Goal: Find specific page/section: Find specific page/section

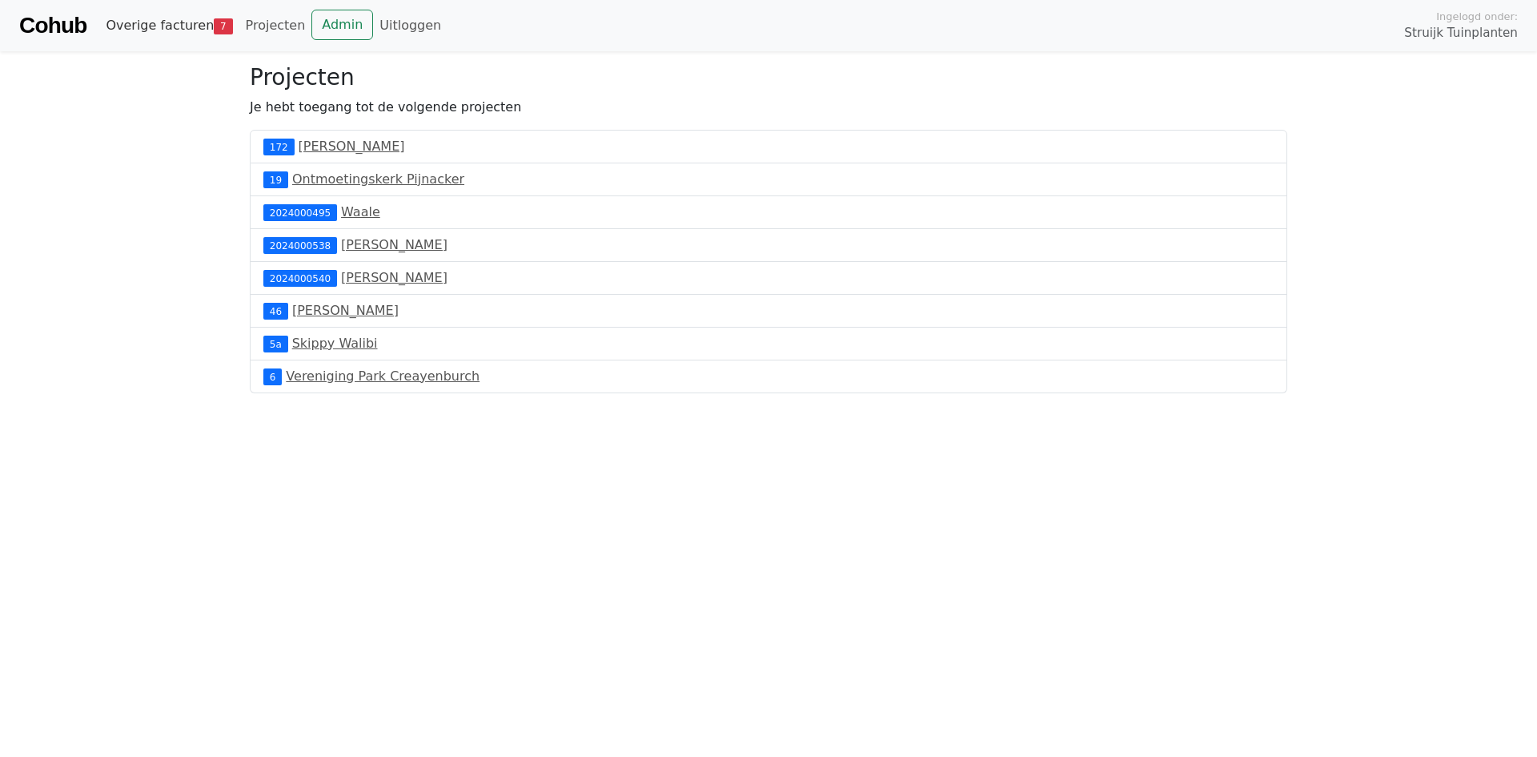
click at [153, 30] on link "Overige facturen 7" at bounding box center [168, 26] width 139 height 32
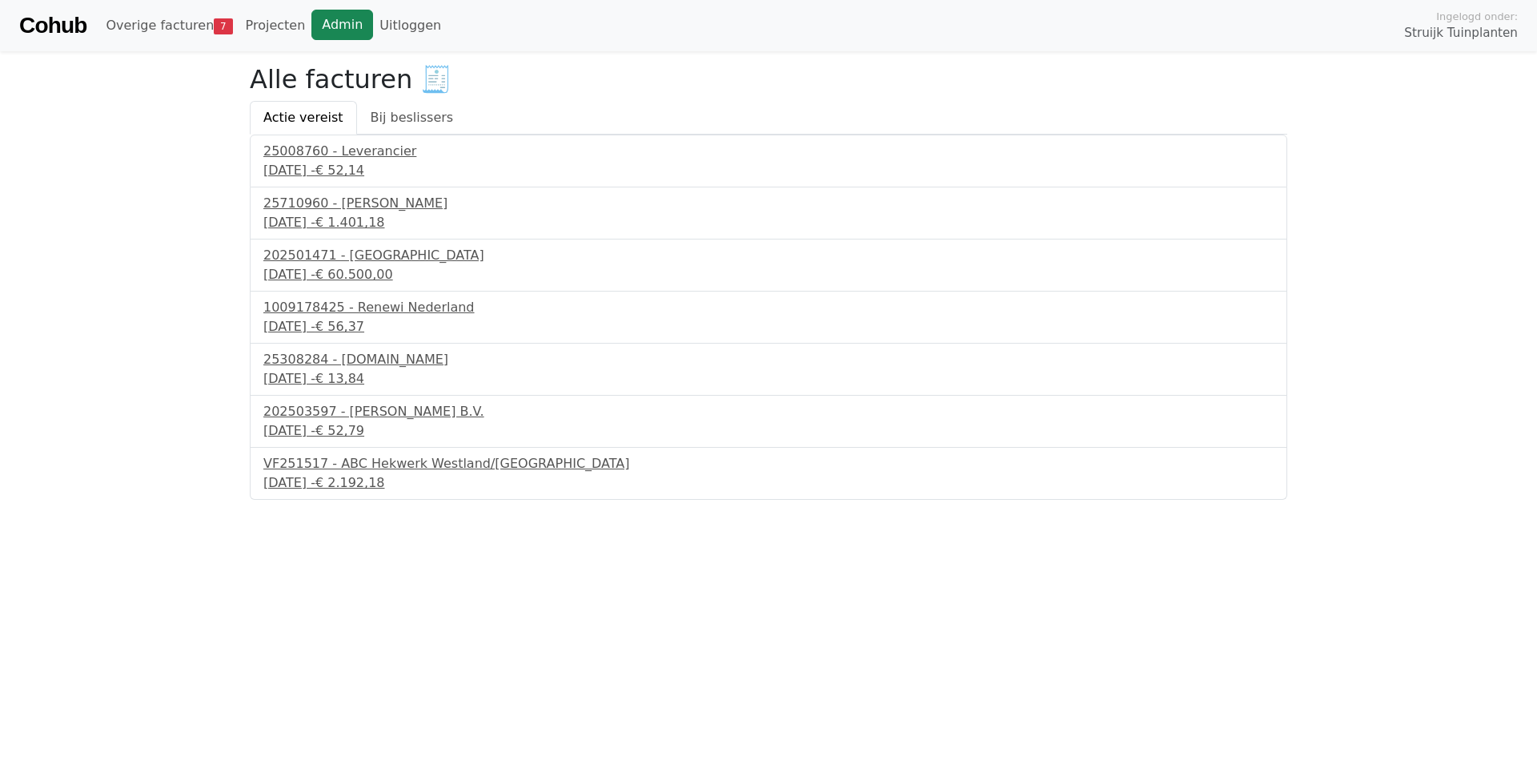
click at [324, 35] on link "Admin" at bounding box center [342, 25] width 62 height 30
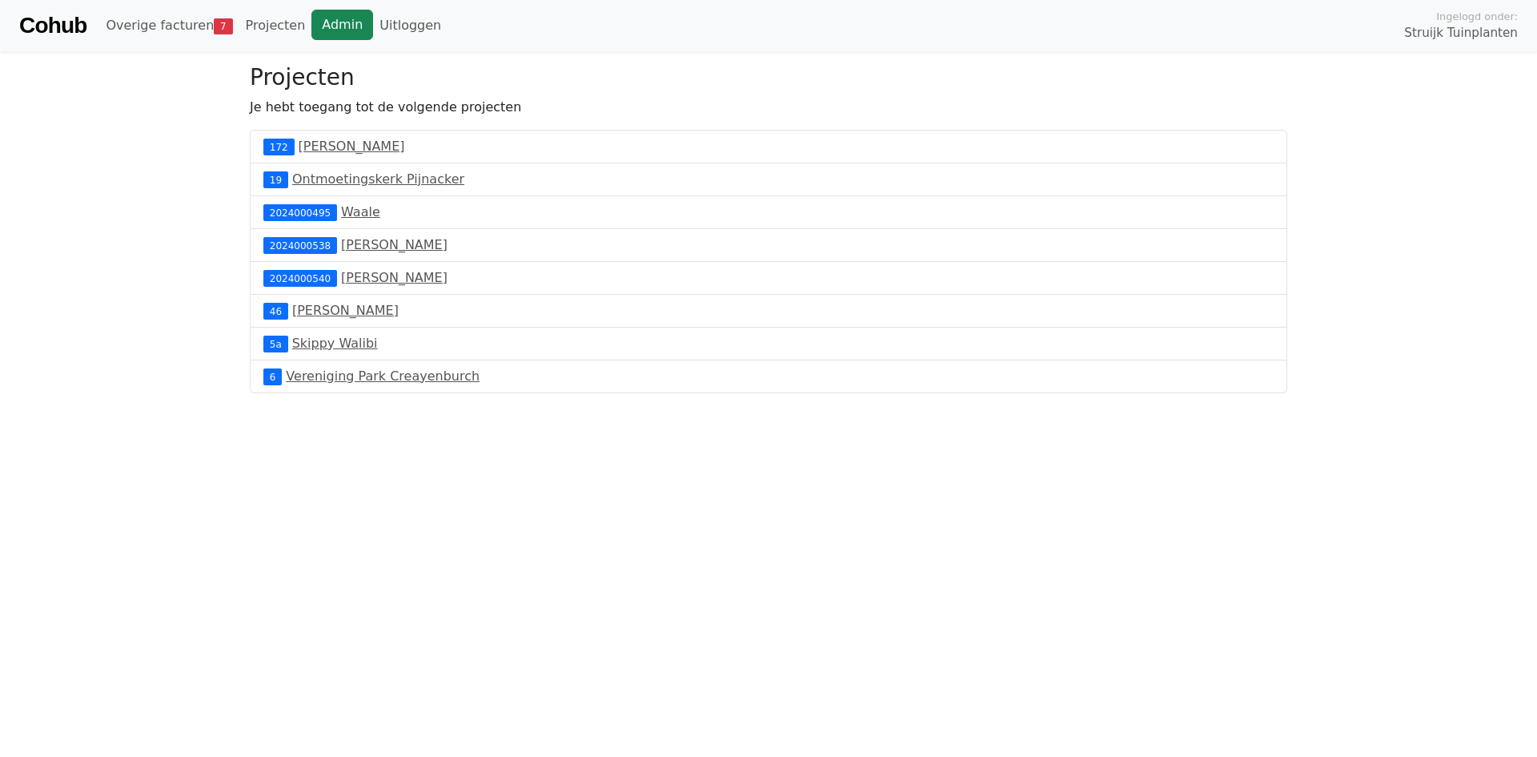
click at [328, 36] on link "Admin" at bounding box center [342, 25] width 62 height 30
